Goal: Task Accomplishment & Management: Manage account settings

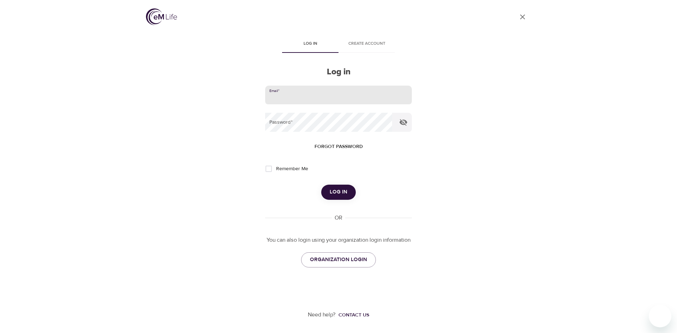
click at [403, 98] on input "email" at bounding box center [338, 95] width 147 height 19
click at [321, 185] on button "Log in" at bounding box center [338, 192] width 35 height 15
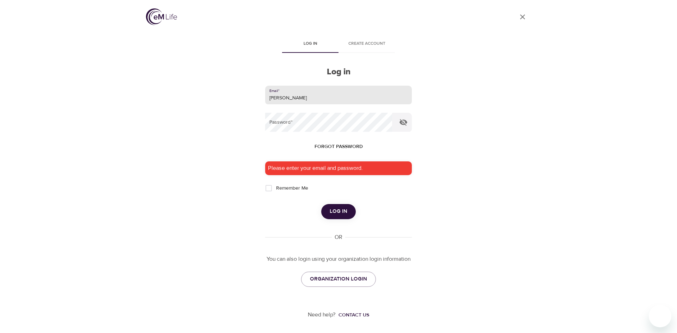
type input "[PERSON_NAME][EMAIL_ADDRESS][PERSON_NAME][DOMAIN_NAME]"
click at [321, 204] on button "Log in" at bounding box center [338, 211] width 35 height 15
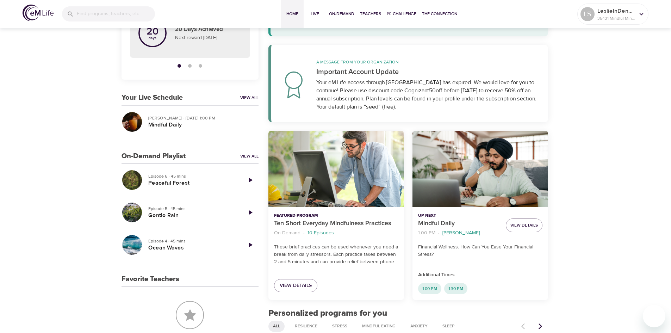
scroll to position [94, 0]
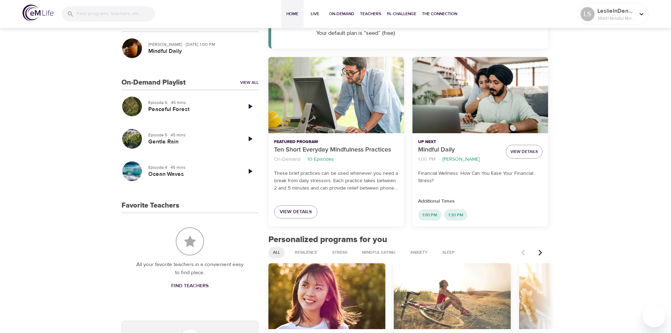
scroll to position [164, 0]
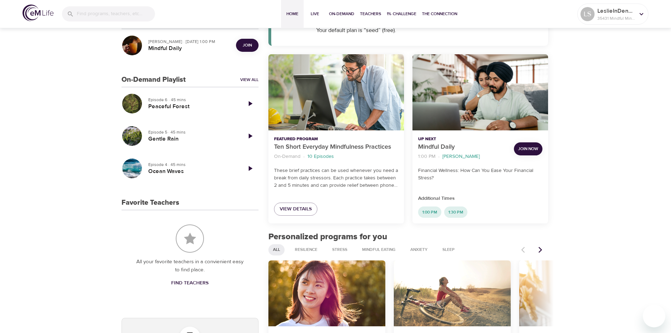
click at [535, 147] on span "Join Now" at bounding box center [528, 148] width 20 height 7
